Goal: Navigation & Orientation: Find specific page/section

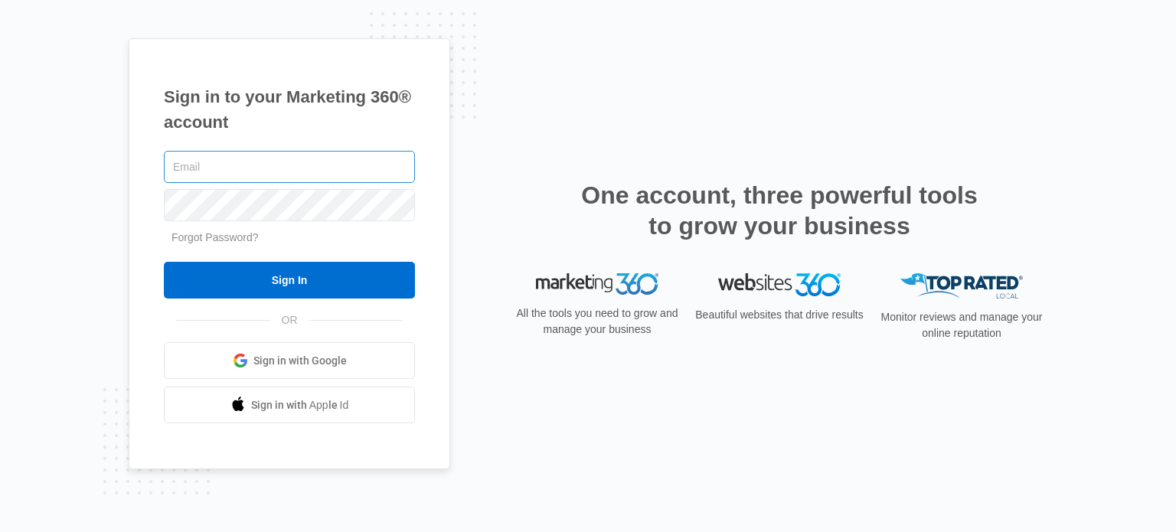
click at [233, 180] on input "text" at bounding box center [289, 167] width 251 height 32
type input "[EMAIL_ADDRESS][DOMAIN_NAME]"
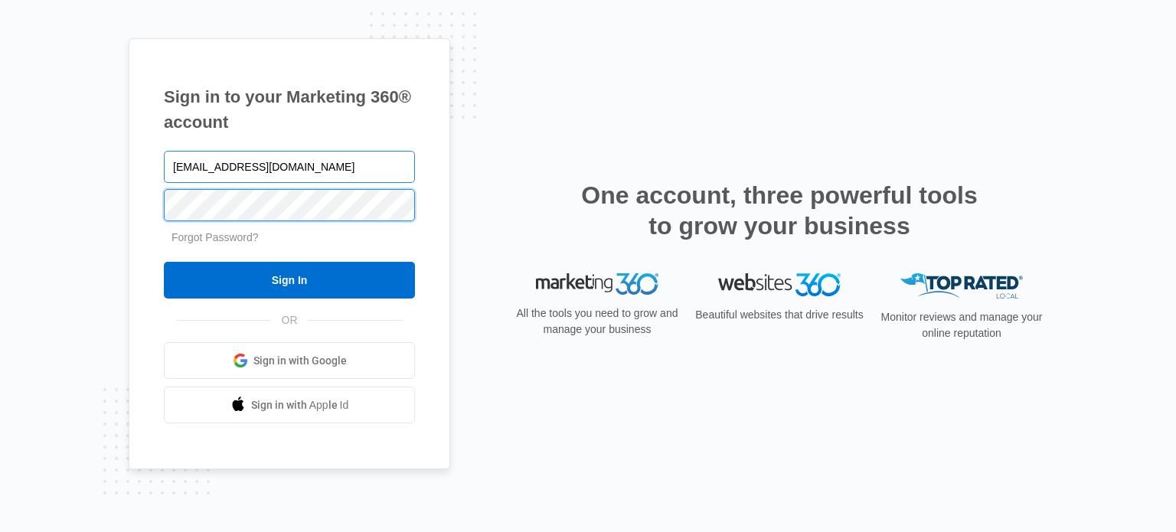
click at [164, 262] on input "Sign In" at bounding box center [289, 280] width 251 height 37
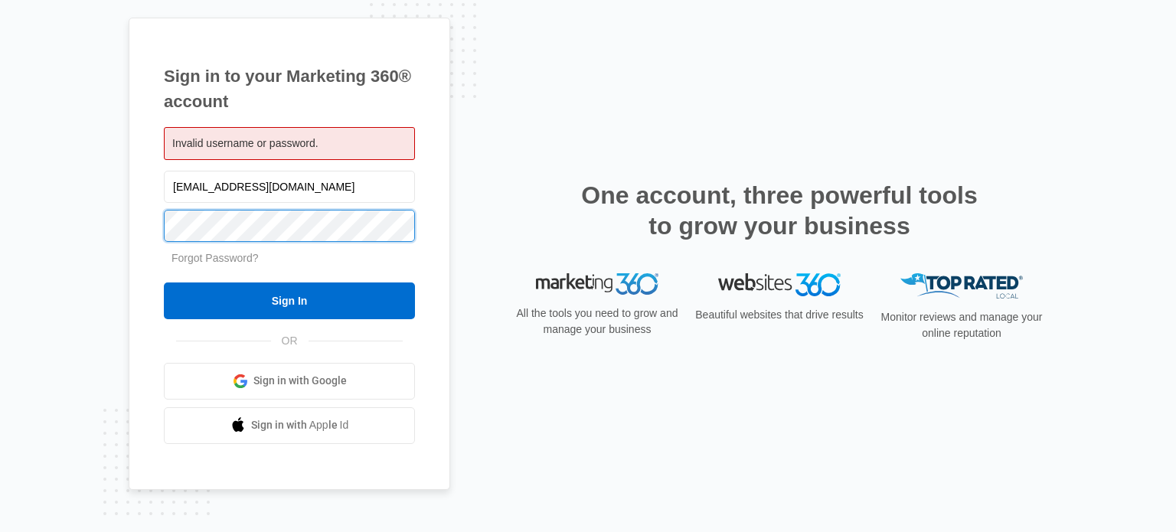
click at [164, 282] on input "Sign In" at bounding box center [289, 300] width 251 height 37
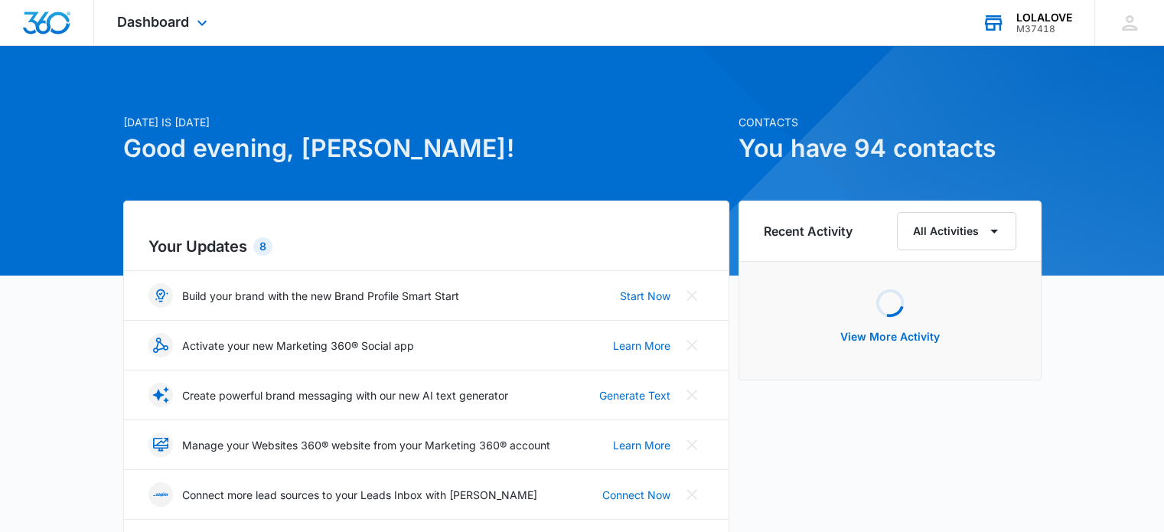
click at [997, 26] on icon at bounding box center [993, 22] width 23 height 23
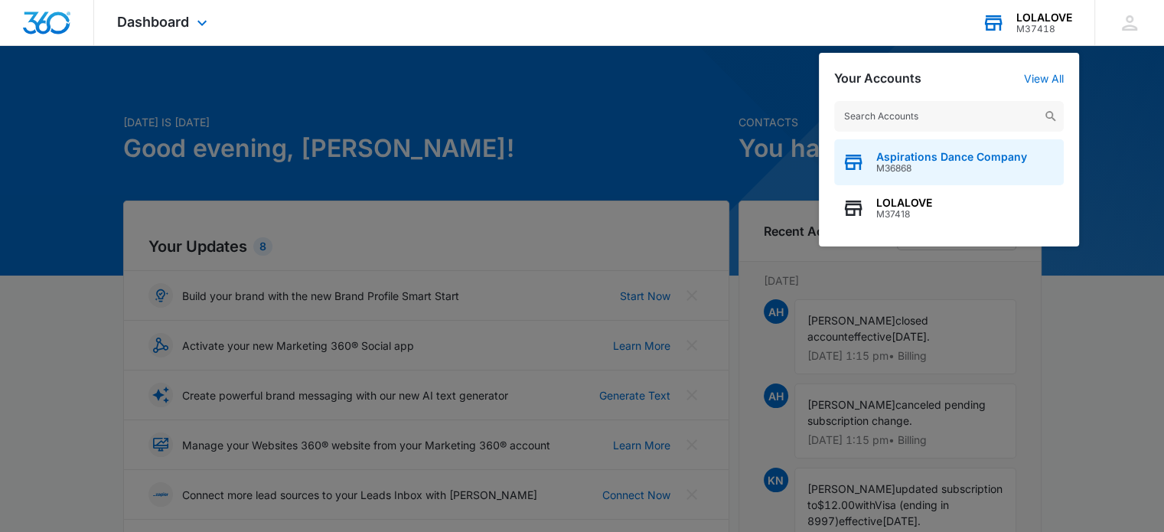
drag, startPoint x: 906, startPoint y: 168, endPoint x: 850, endPoint y: 253, distance: 101.7
click at [905, 167] on span "M36868" at bounding box center [951, 168] width 151 height 11
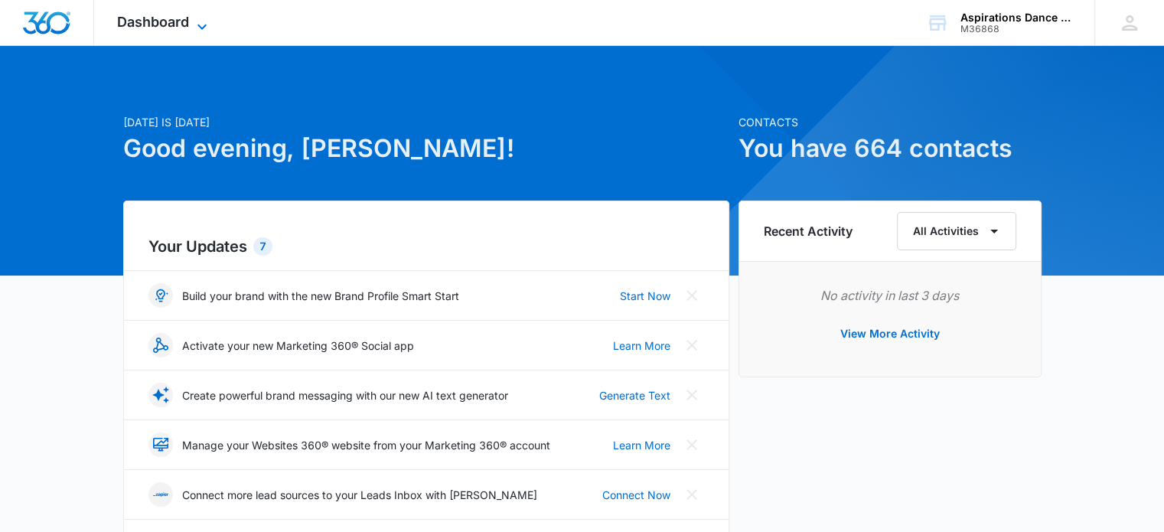
click at [196, 24] on icon at bounding box center [202, 27] width 18 height 18
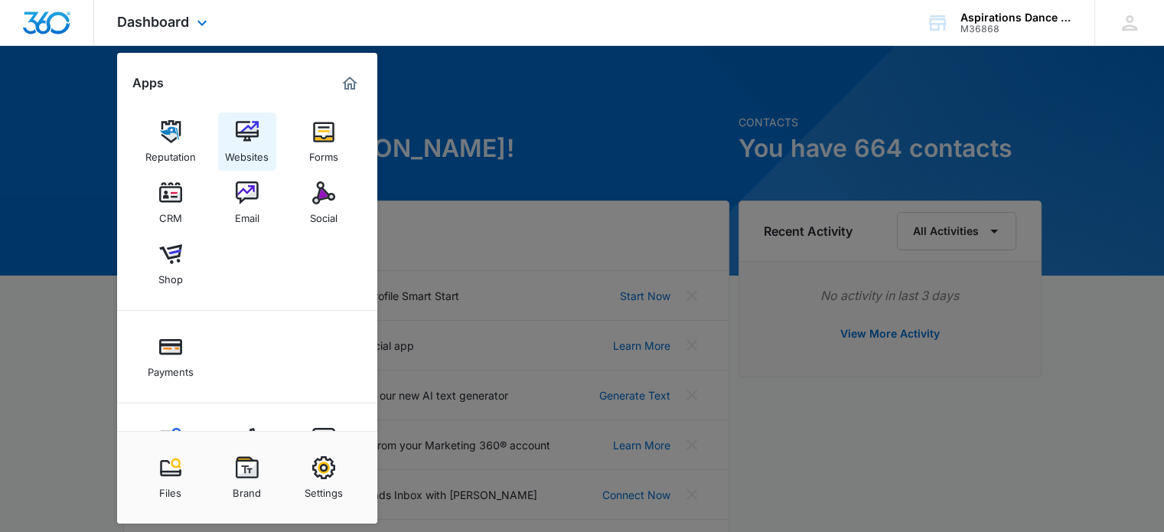
click at [233, 131] on link "Websites" at bounding box center [247, 142] width 58 height 58
